Goal: Information Seeking & Learning: Learn about a topic

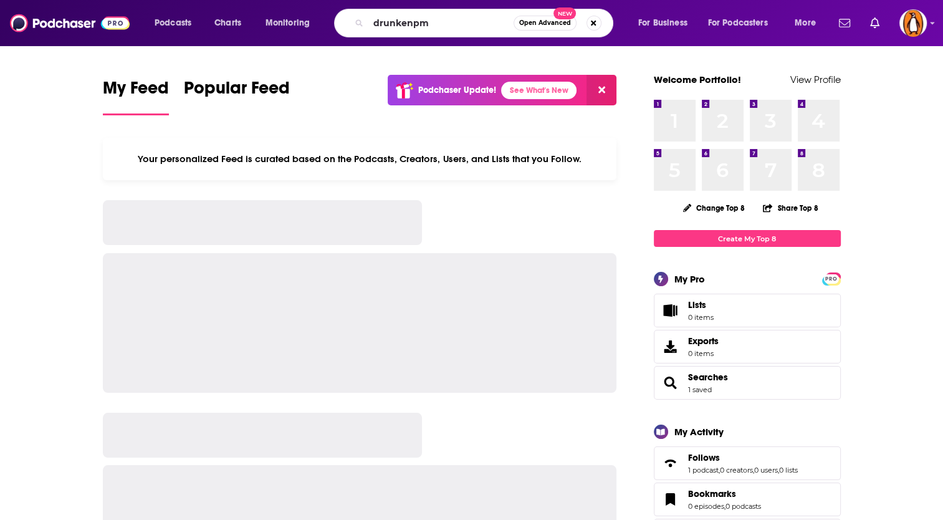
type input "drunkenpm"
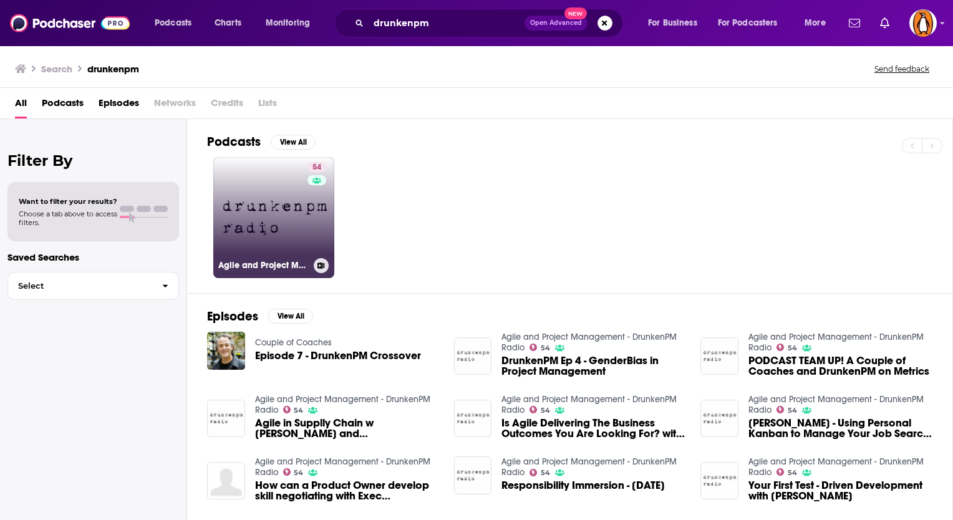
click at [299, 228] on link "54 Agile and Project Management - DrunkenPM Radio" at bounding box center [273, 217] width 121 height 121
